Goal: Navigation & Orientation: Find specific page/section

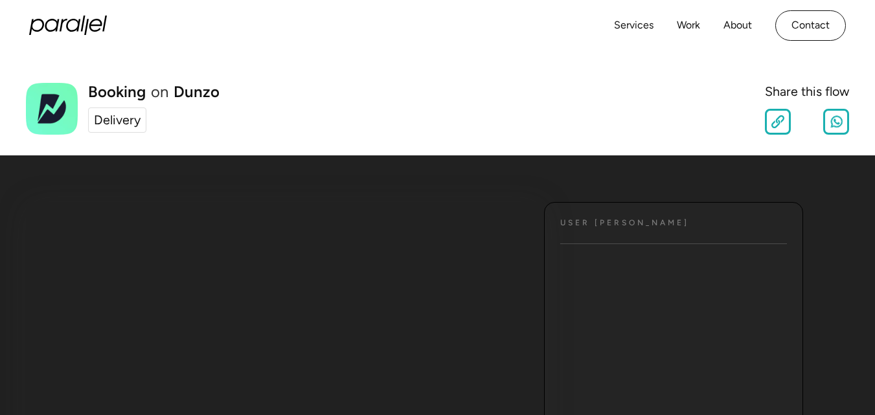
click at [104, 119] on div "Delivery" at bounding box center [117, 120] width 47 height 19
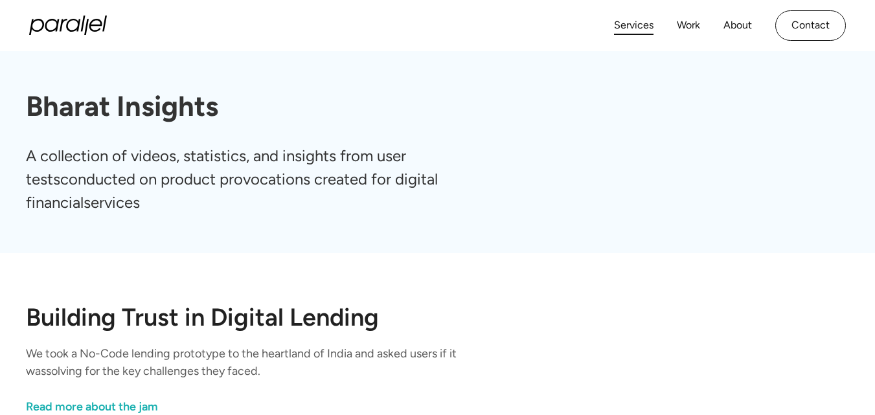
click at [631, 30] on link "Services" at bounding box center [634, 25] width 40 height 19
